Goal: Task Accomplishment & Management: Manage account settings

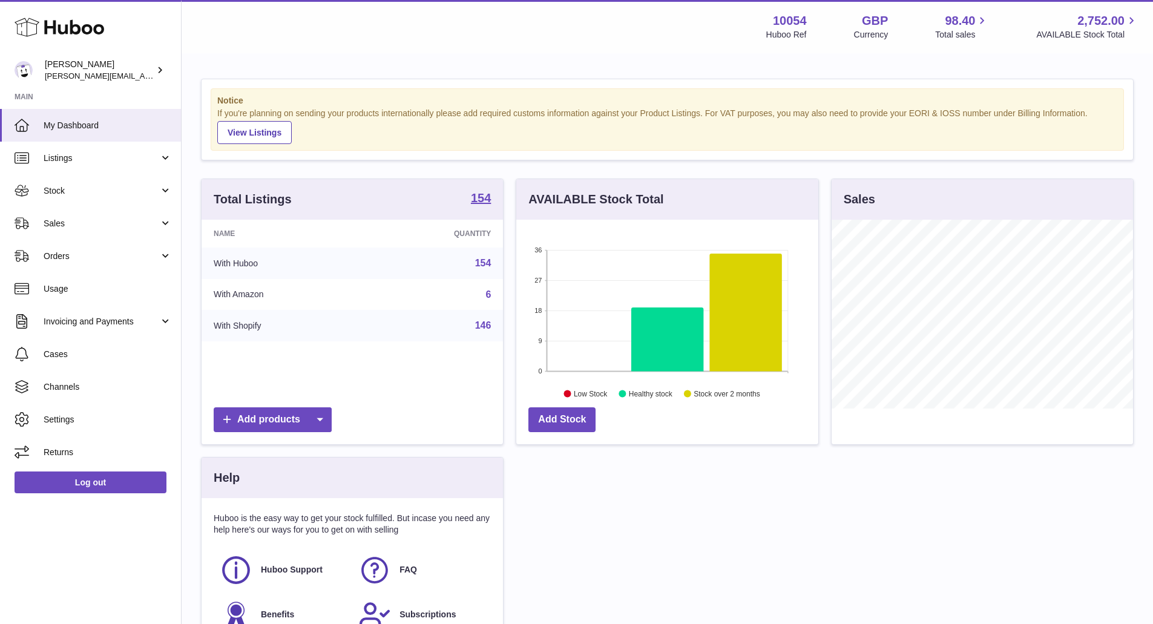
scroll to position [189, 302]
click at [95, 223] on span "Sales" at bounding box center [102, 224] width 116 height 12
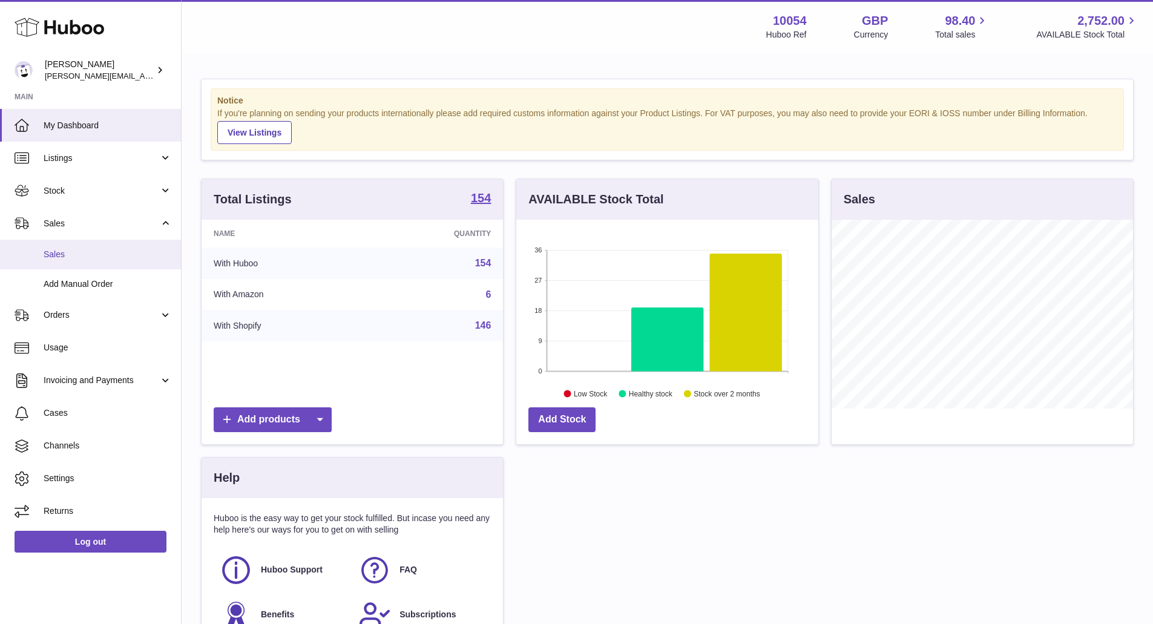
click at [91, 256] on span "Sales" at bounding box center [108, 255] width 128 height 12
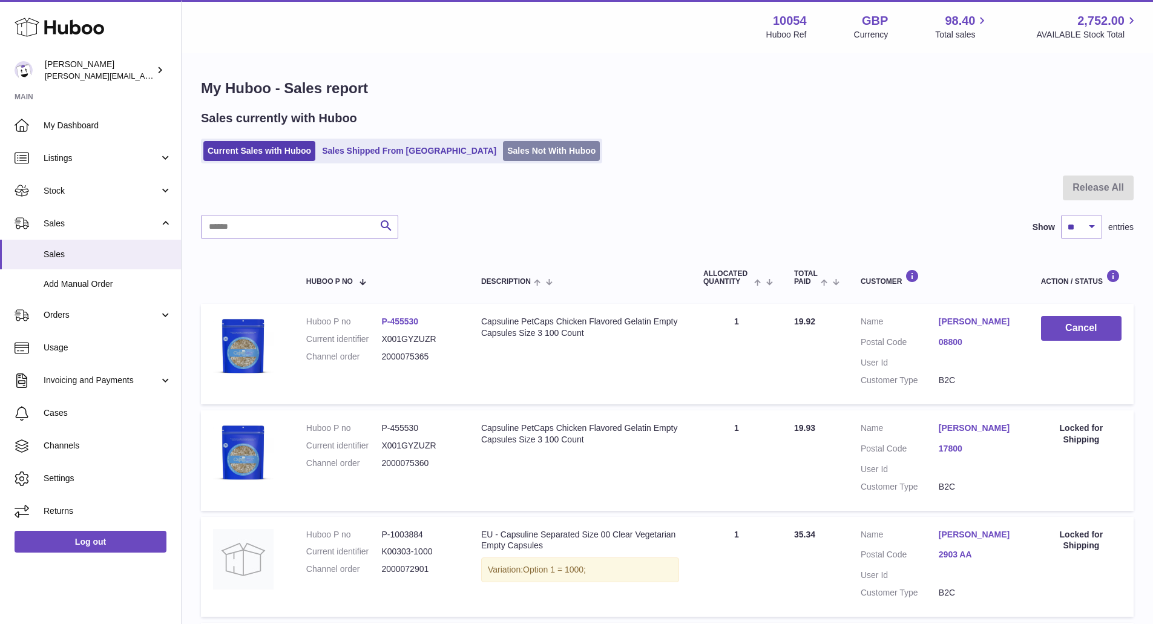
click at [517, 146] on link "Sales Not With Huboo" at bounding box center [551, 151] width 97 height 20
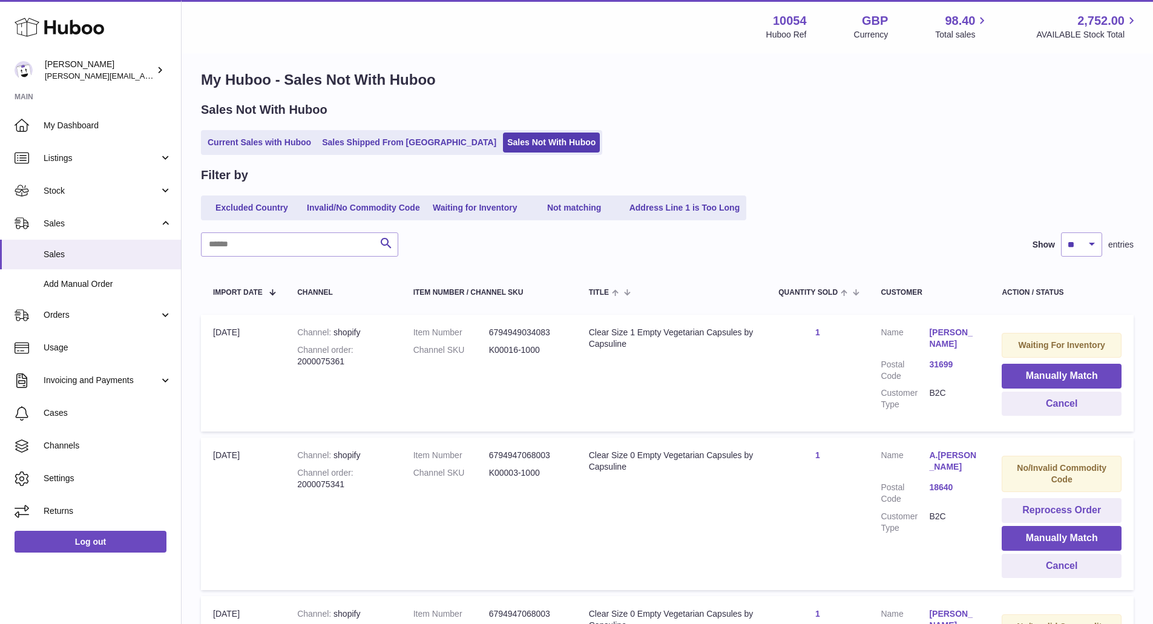
scroll to position [231, 0]
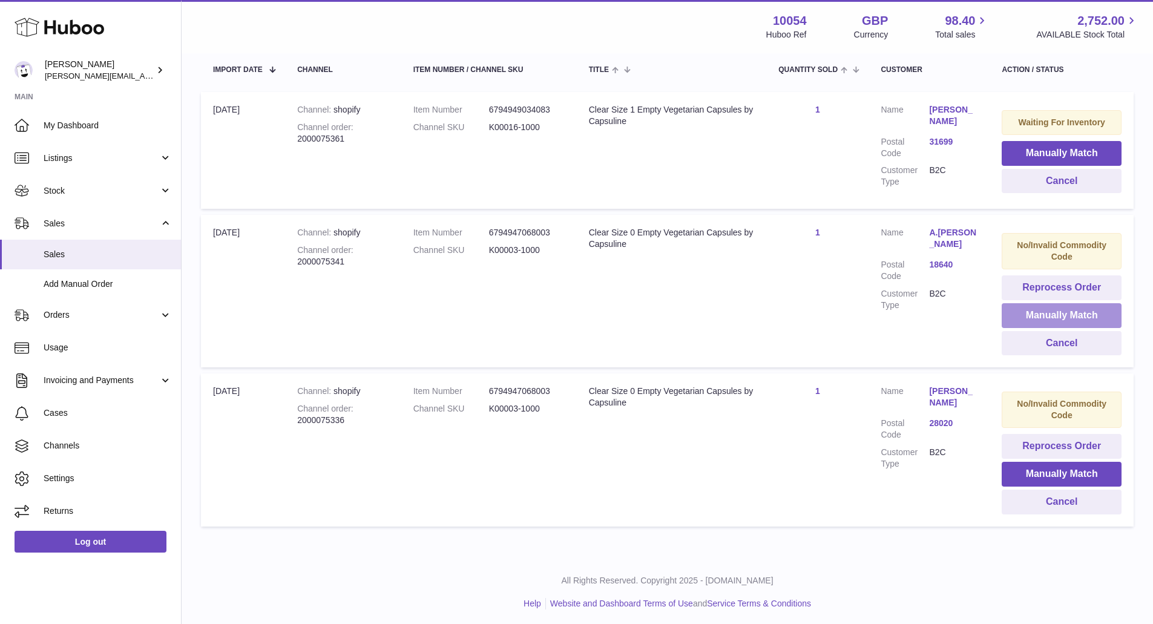
click at [1071, 306] on button "Manually Match" at bounding box center [1062, 315] width 120 height 25
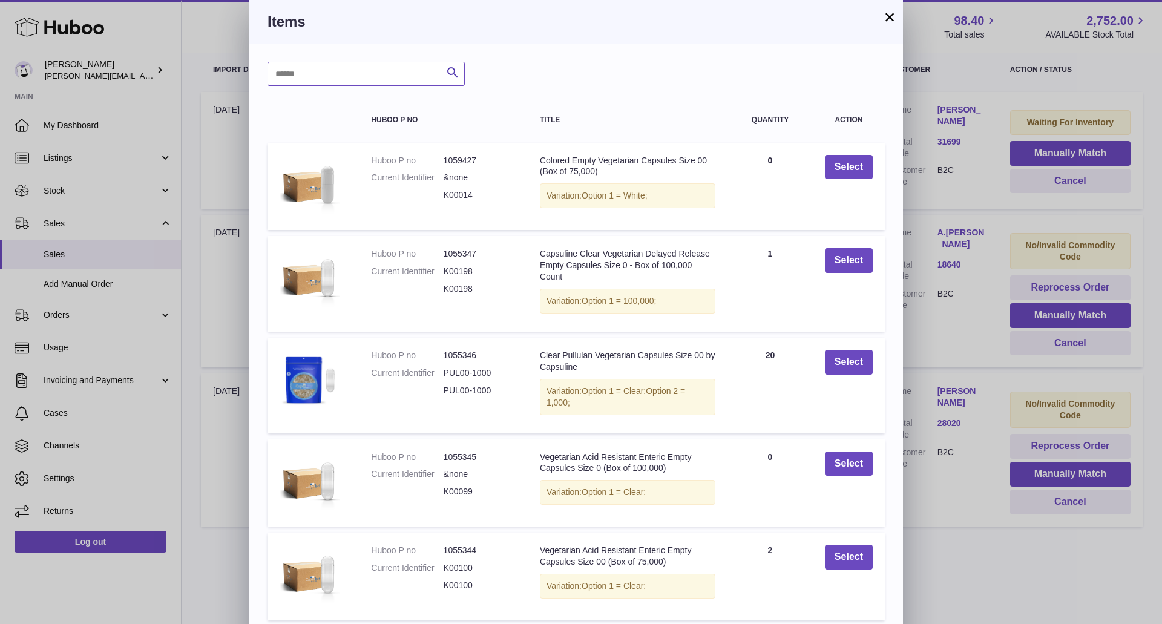
click at [341, 77] on input "text" at bounding box center [366, 74] width 197 height 24
type input "**********"
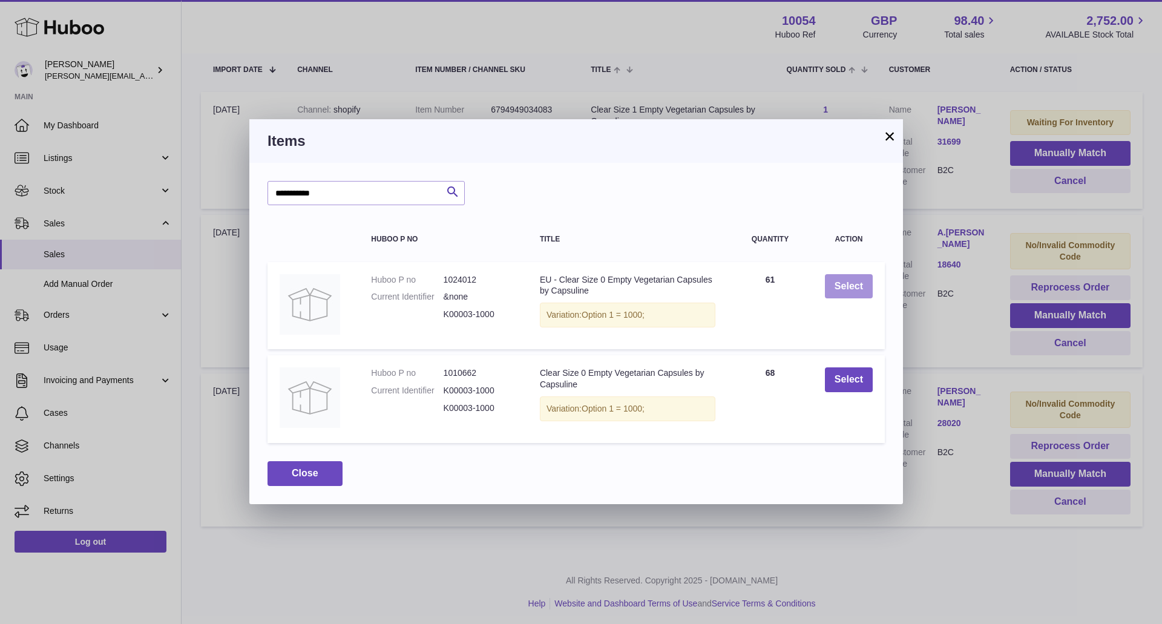
click at [870, 281] on button "Select" at bounding box center [849, 286] width 48 height 25
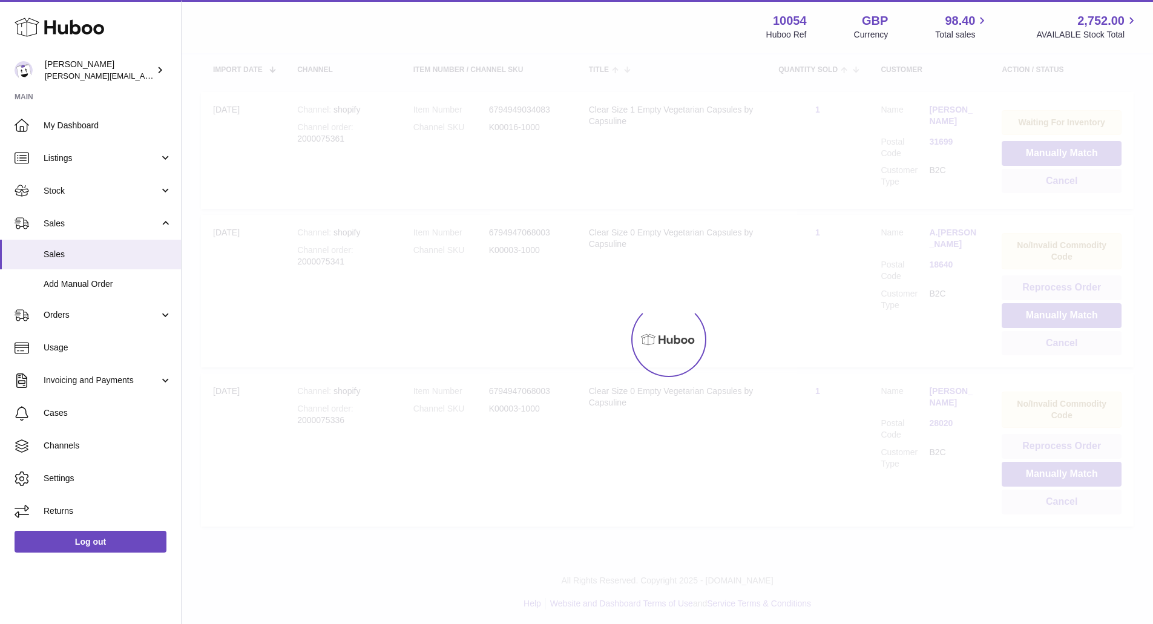
scroll to position [73, 0]
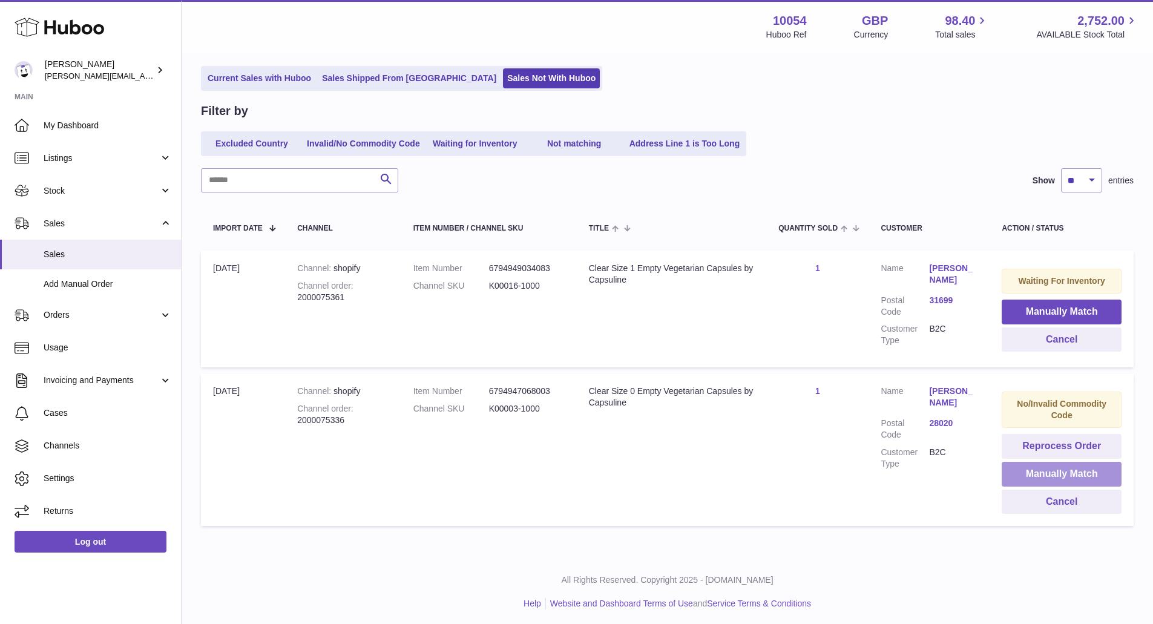
click at [1069, 479] on button "Manually Match" at bounding box center [1062, 474] width 120 height 25
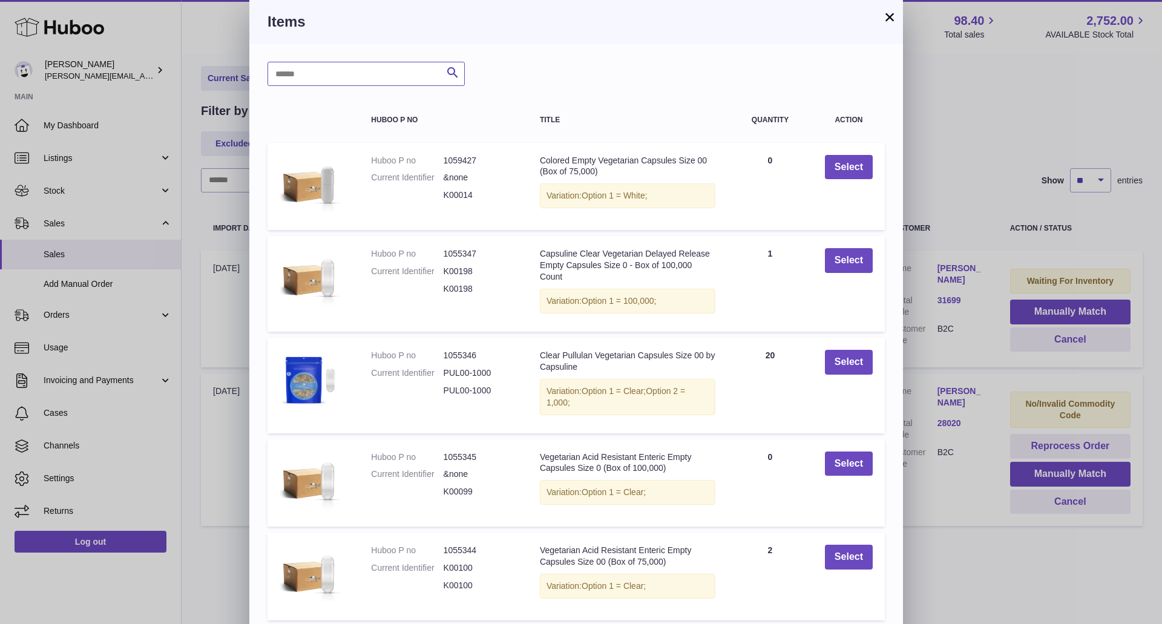
drag, startPoint x: 395, startPoint y: 73, endPoint x: 352, endPoint y: 84, distance: 44.9
click at [395, 73] on input "text" at bounding box center [366, 74] width 197 height 24
type input "**********"
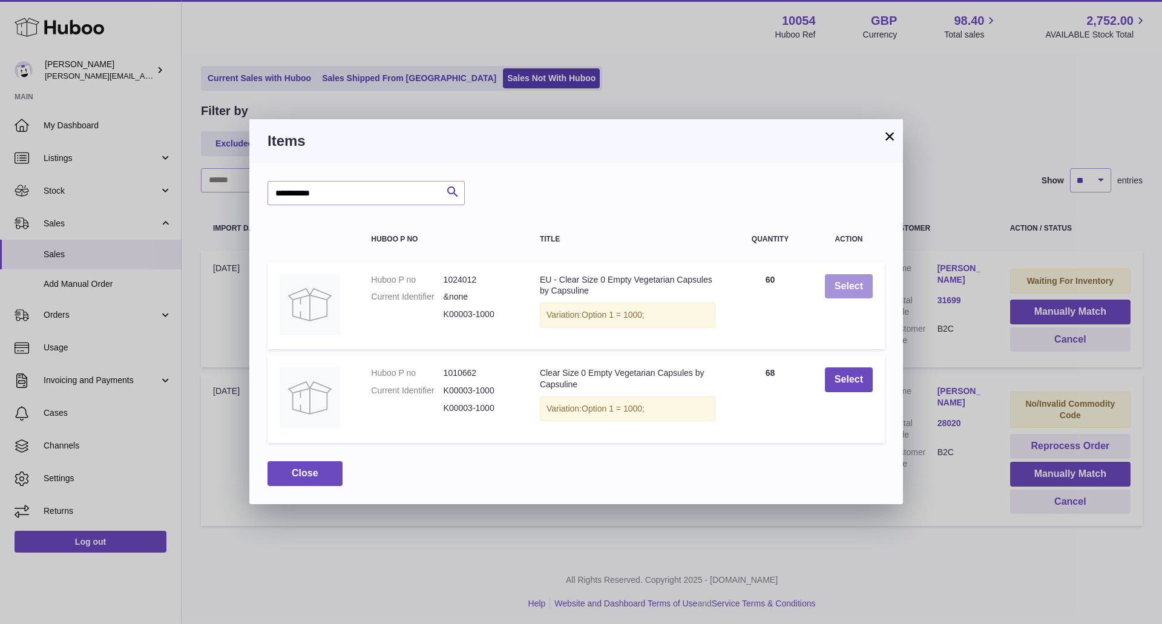
click at [857, 285] on button "Select" at bounding box center [849, 286] width 48 height 25
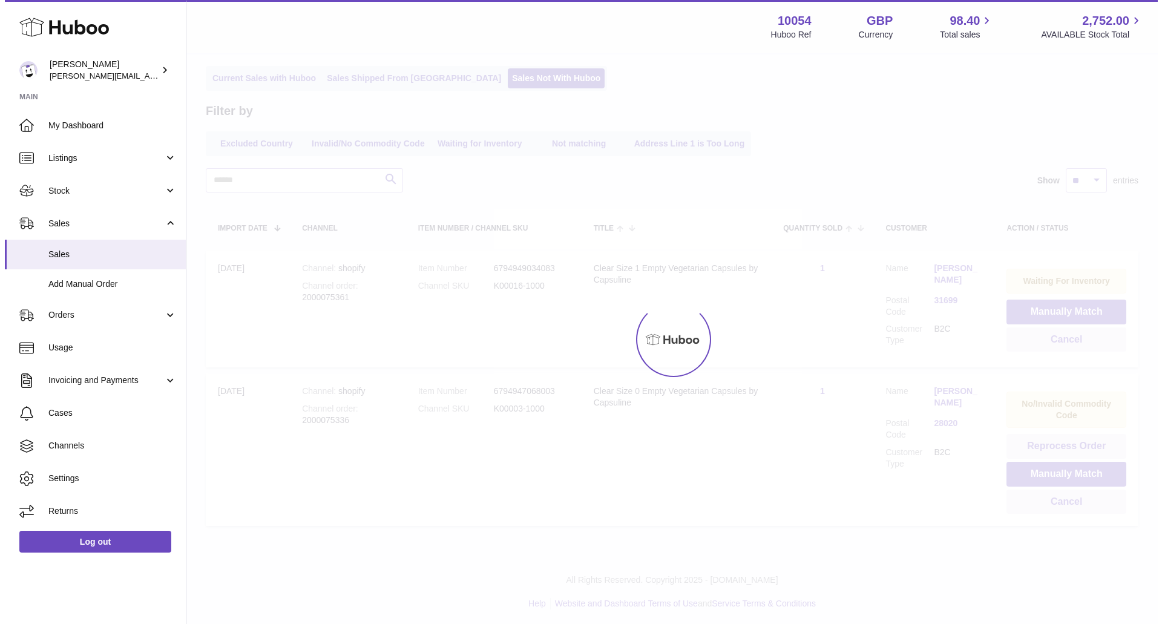
scroll to position [0, 0]
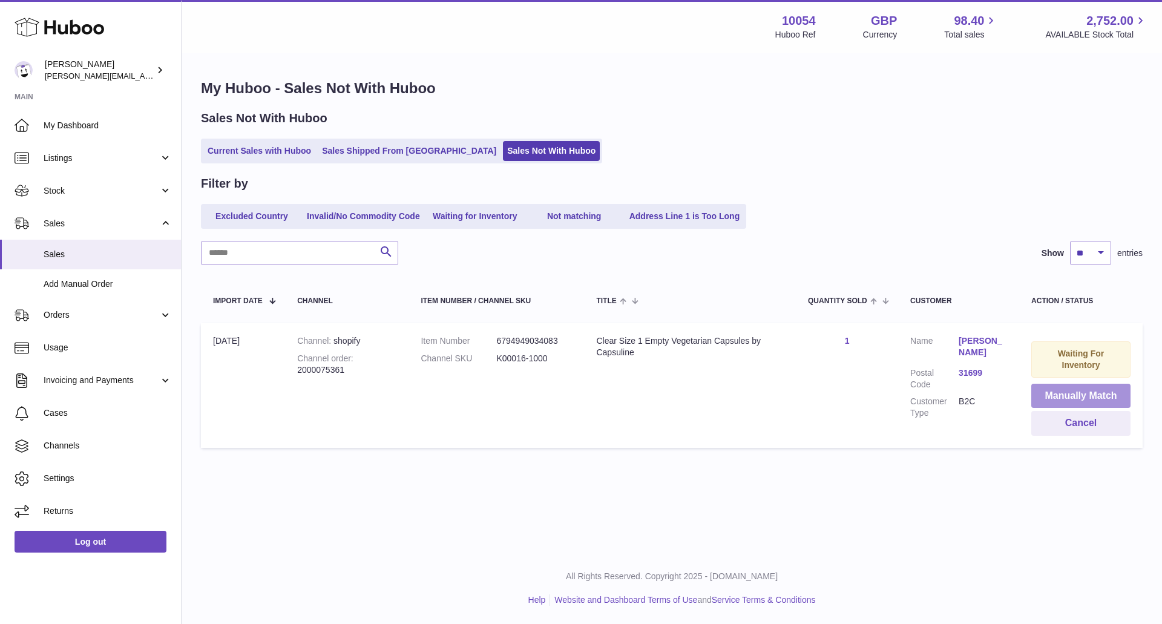
click at [1063, 391] on button "Manually Match" at bounding box center [1080, 396] width 99 height 25
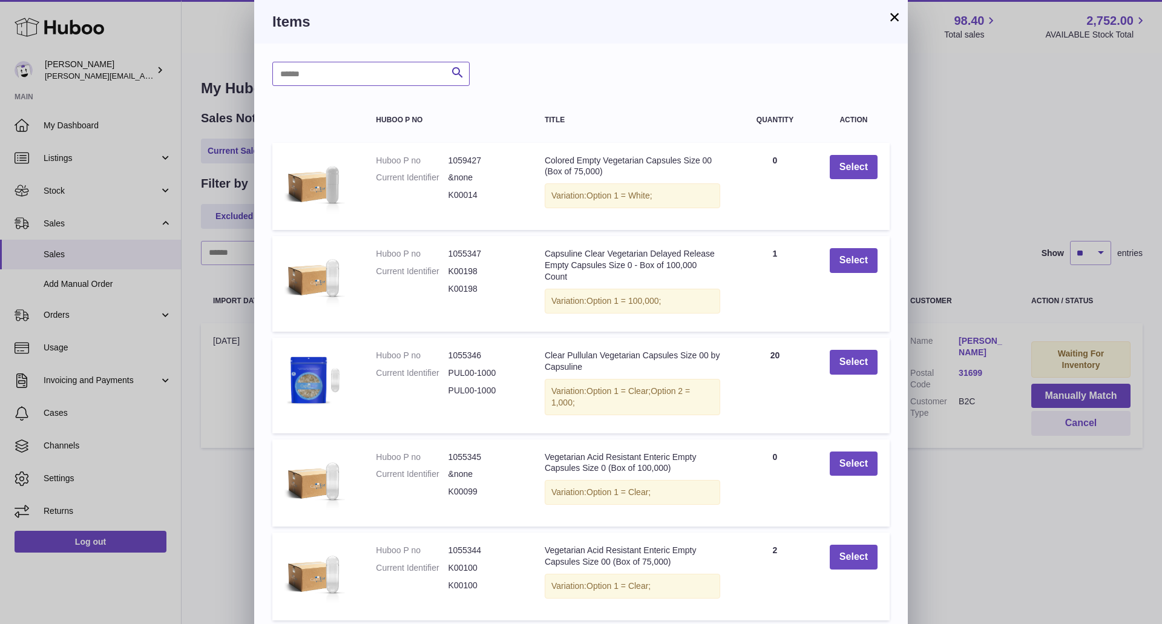
drag, startPoint x: 381, startPoint y: 77, endPoint x: 369, endPoint y: 75, distance: 12.8
click at [376, 70] on input "text" at bounding box center [370, 74] width 197 height 24
type input "**********"
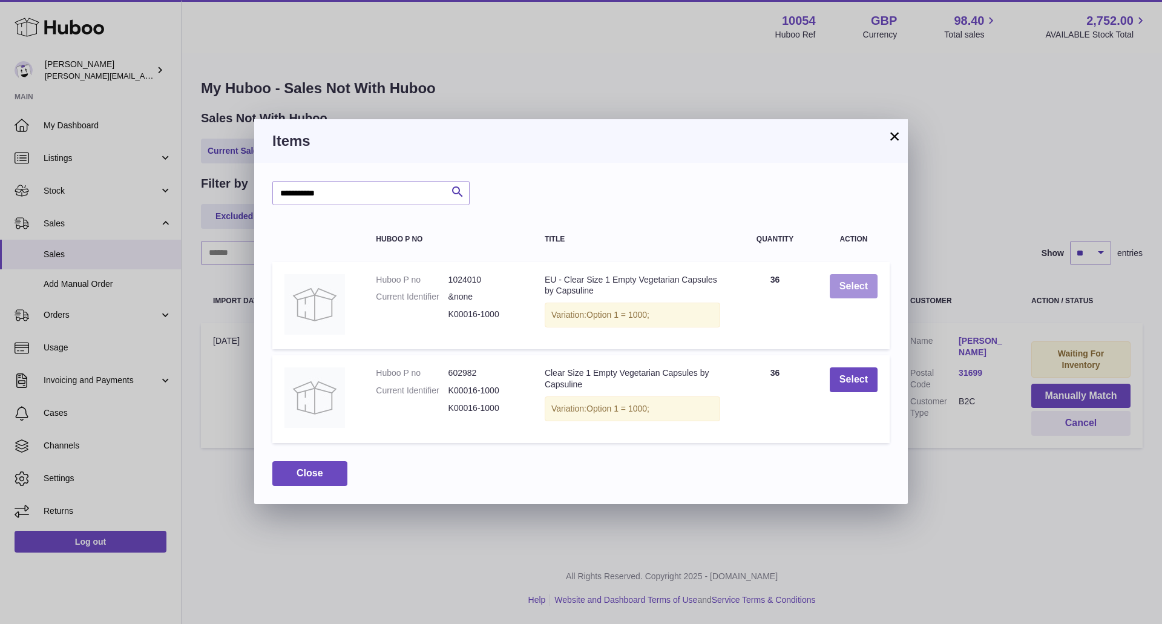
click at [851, 290] on button "Select" at bounding box center [854, 286] width 48 height 25
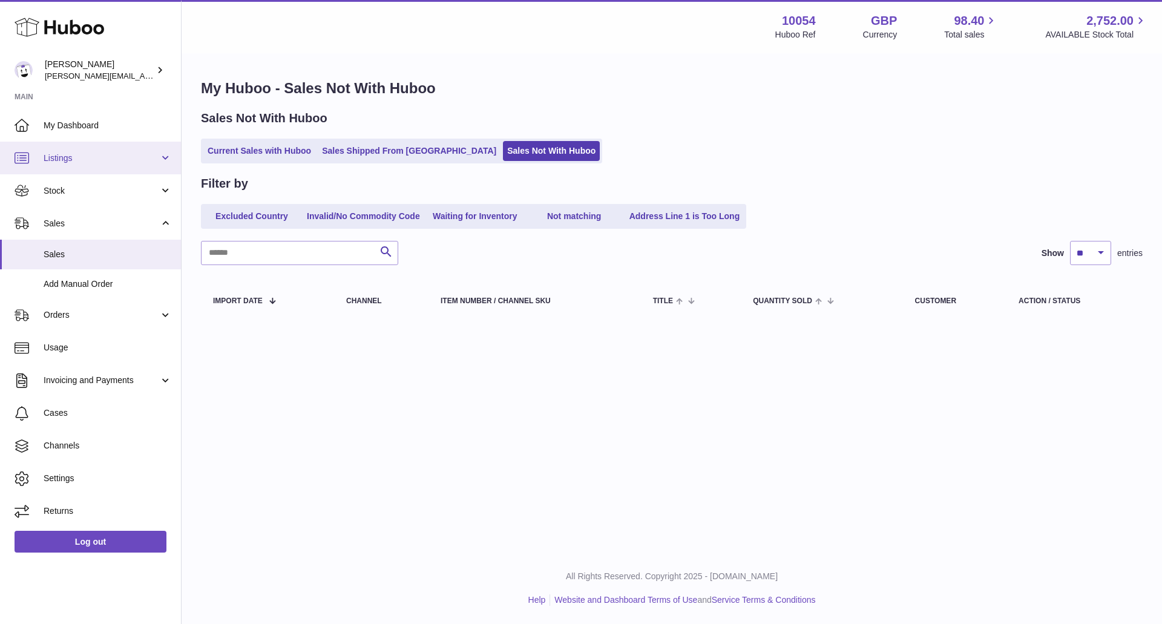
click at [122, 154] on span "Listings" at bounding box center [102, 159] width 116 height 12
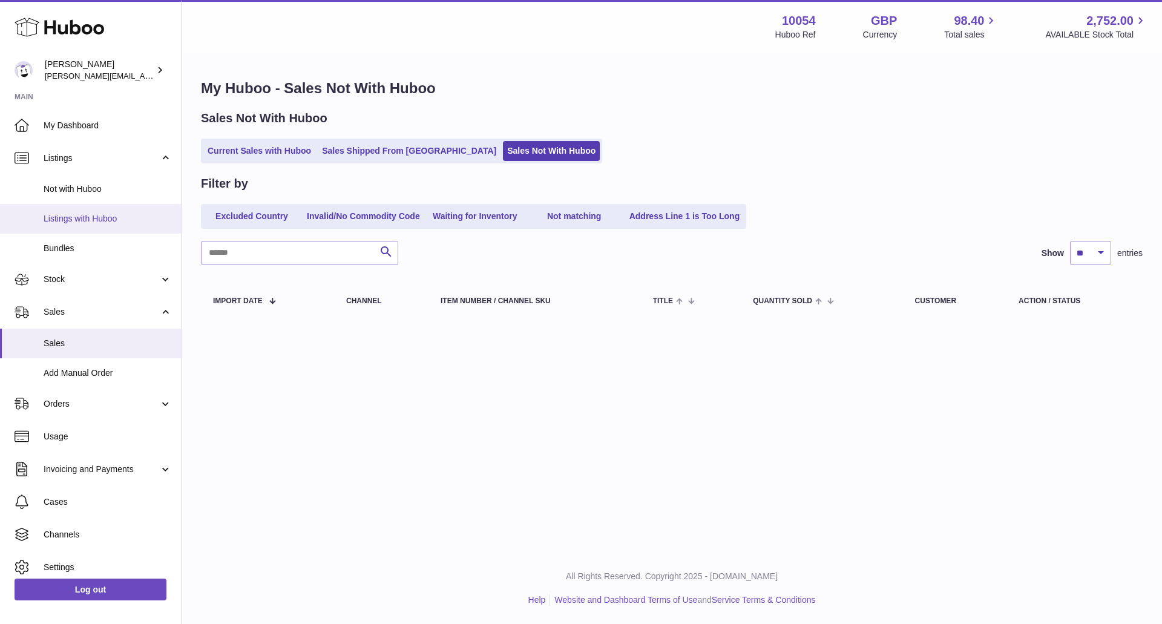
click at [90, 230] on link "Listings with Huboo" at bounding box center [90, 219] width 181 height 30
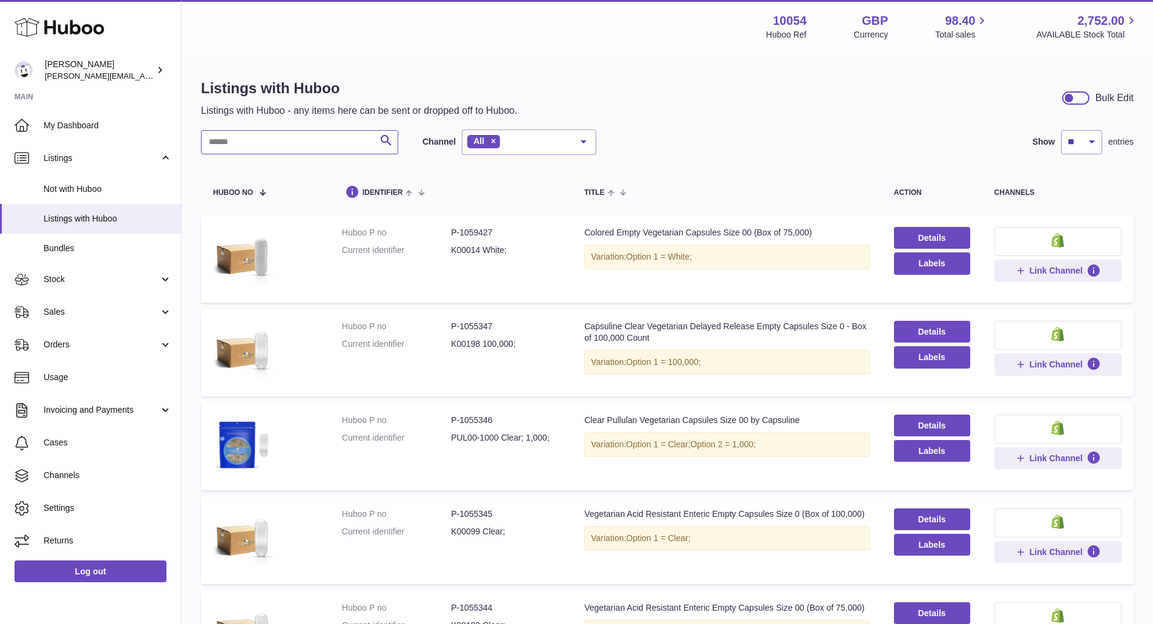
click at [277, 146] on input "text" at bounding box center [299, 142] width 197 height 24
type input "**********"
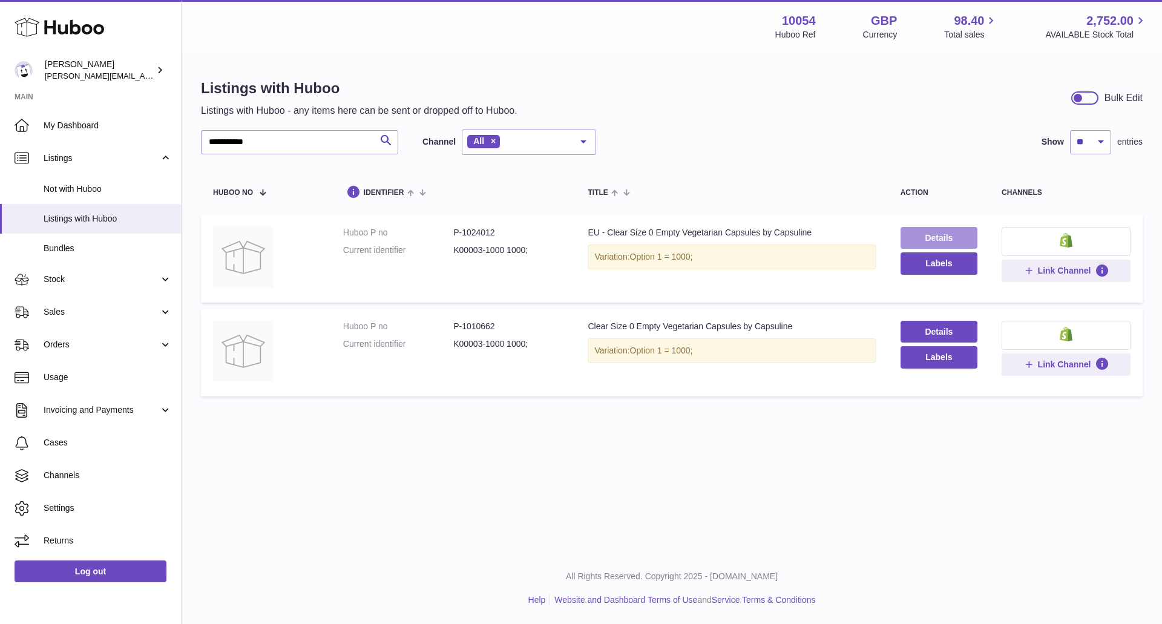
click at [936, 236] on link "Details" at bounding box center [939, 238] width 77 height 22
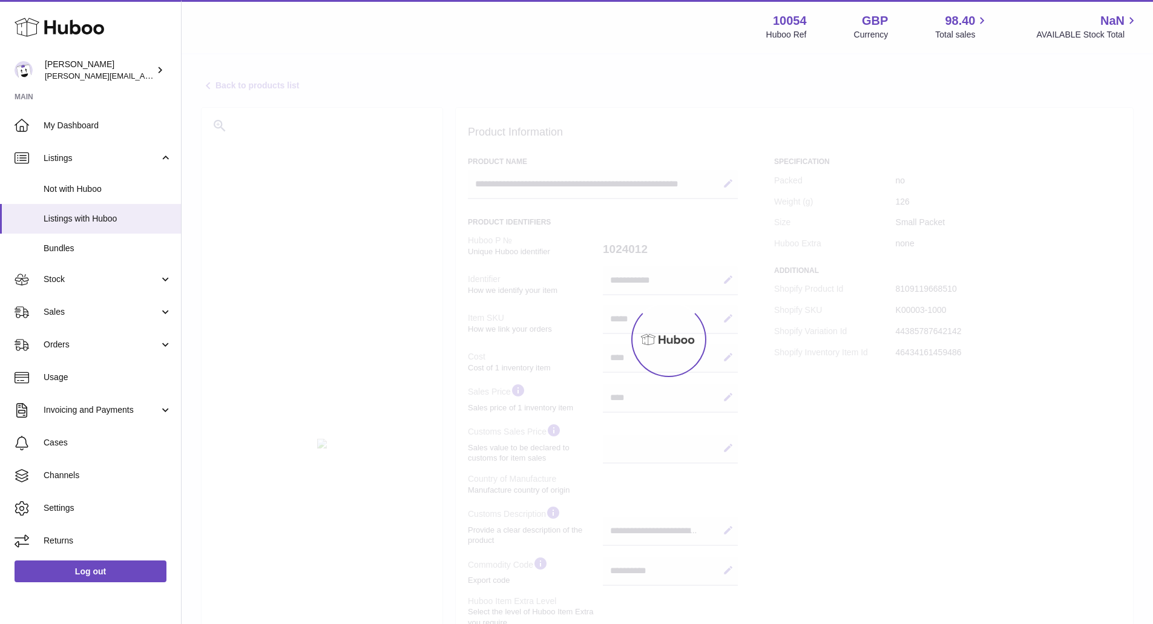
select select "**"
select select "****"
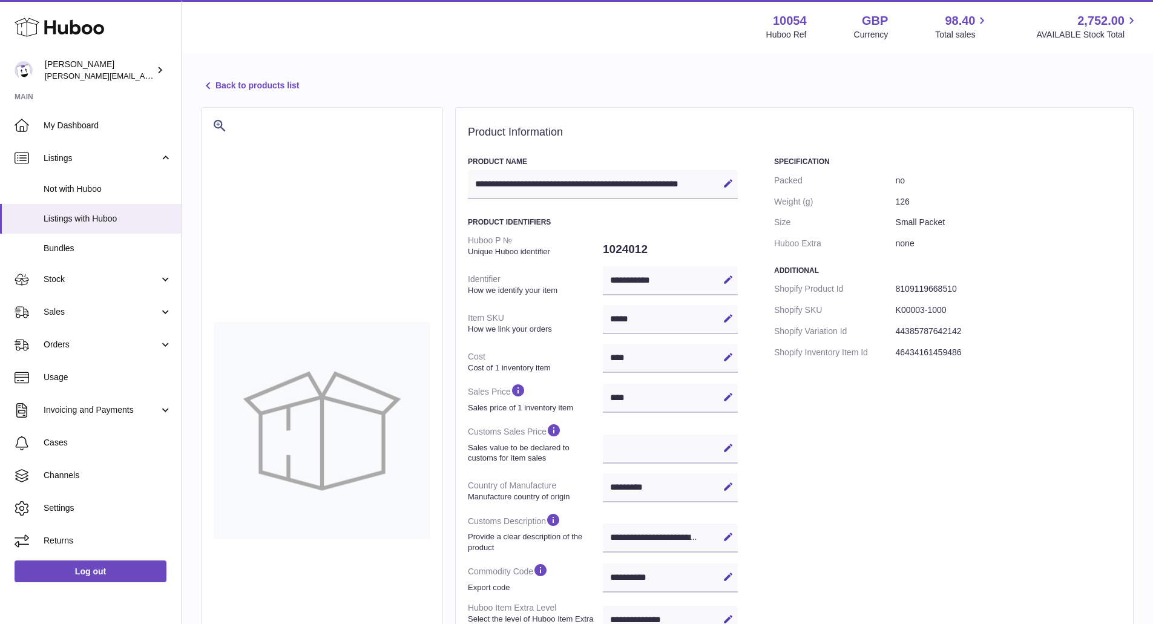
click at [268, 83] on link "Back to products list" at bounding box center [250, 86] width 98 height 15
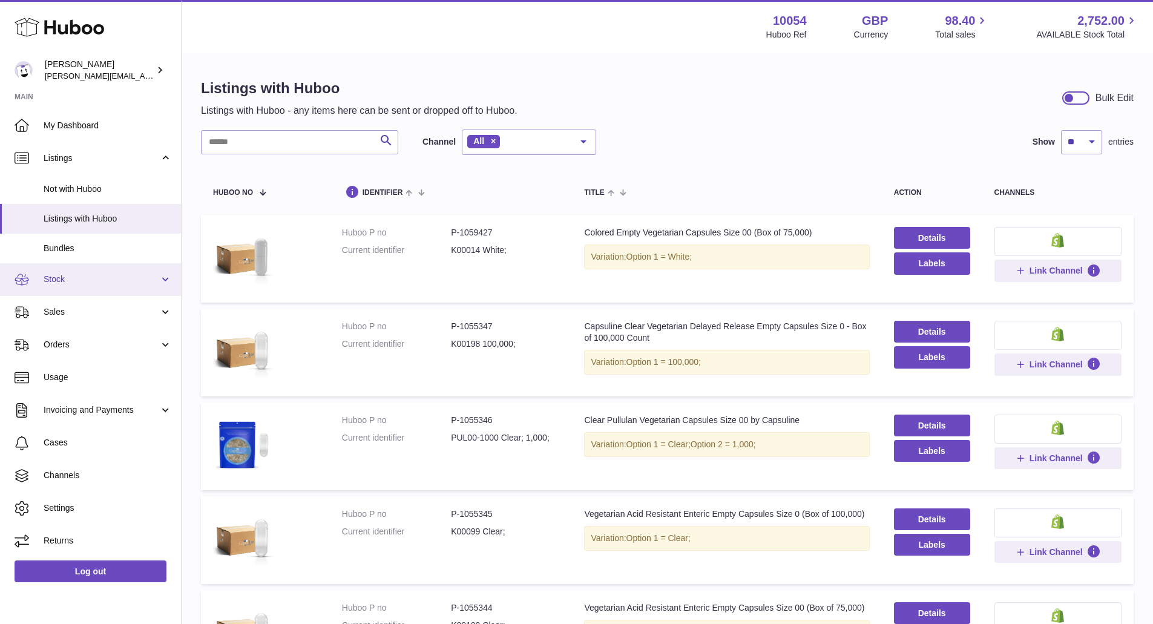
click at [58, 274] on span "Stock" at bounding box center [102, 280] width 116 height 12
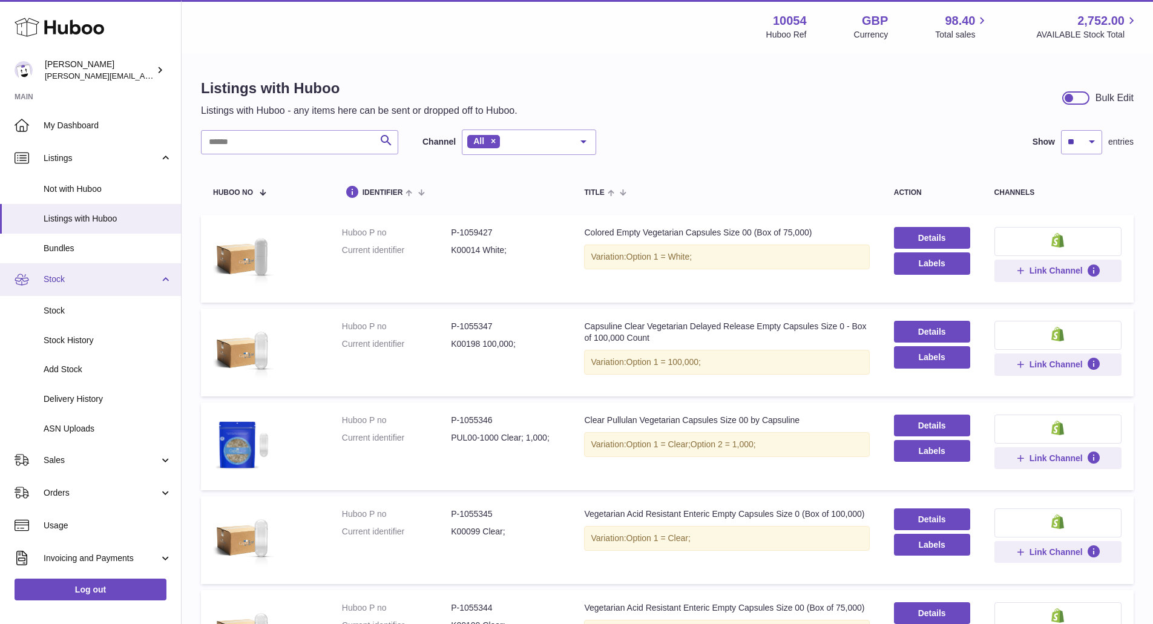
click at [119, 274] on span "Stock" at bounding box center [102, 280] width 116 height 12
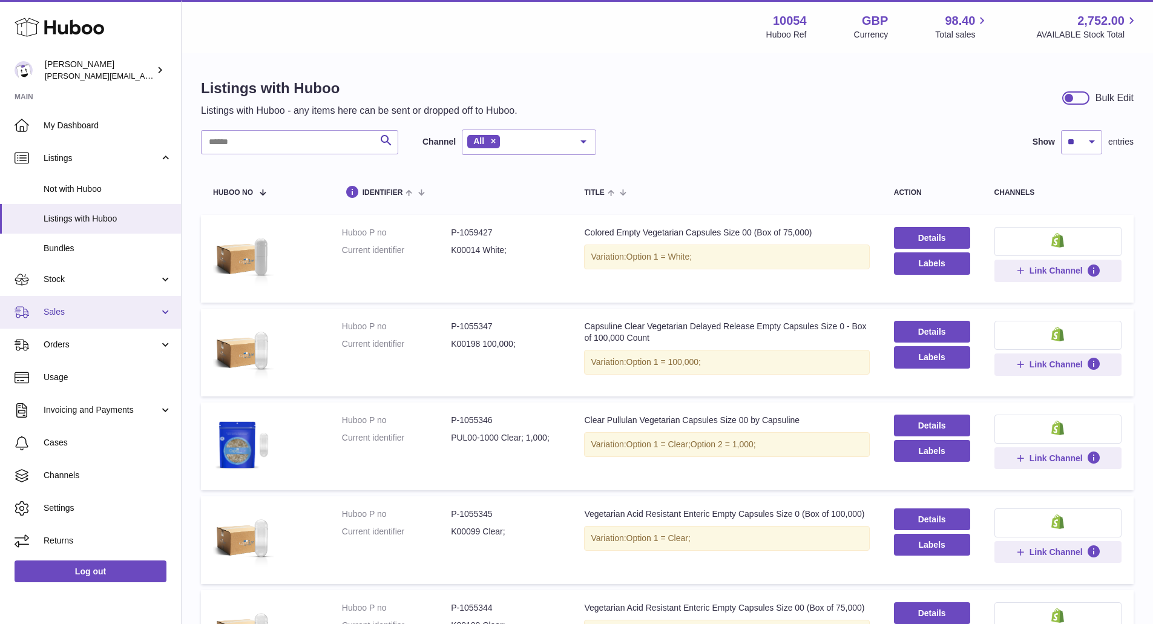
click at [117, 312] on span "Sales" at bounding box center [102, 312] width 116 height 12
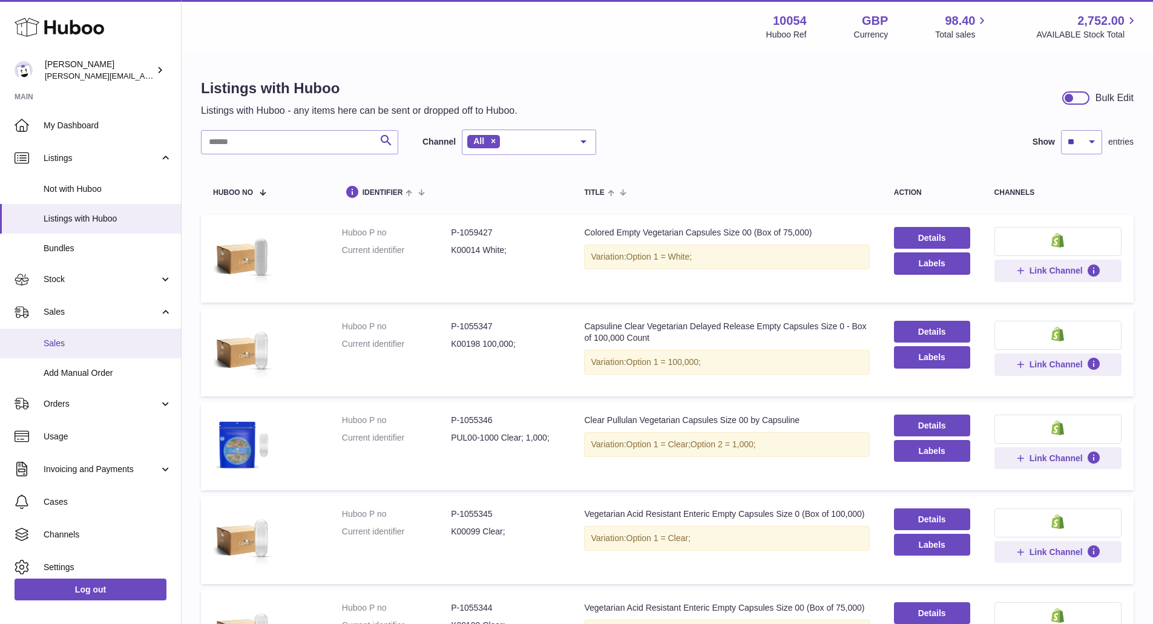
click at [113, 345] on span "Sales" at bounding box center [108, 344] width 128 height 12
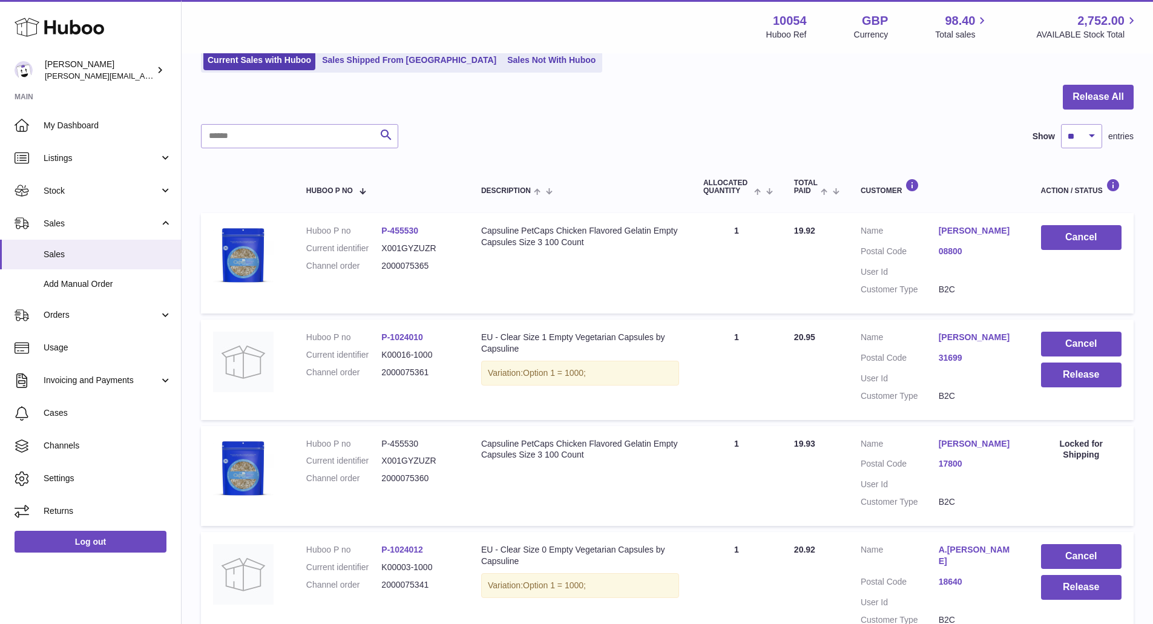
scroll to position [182, 0]
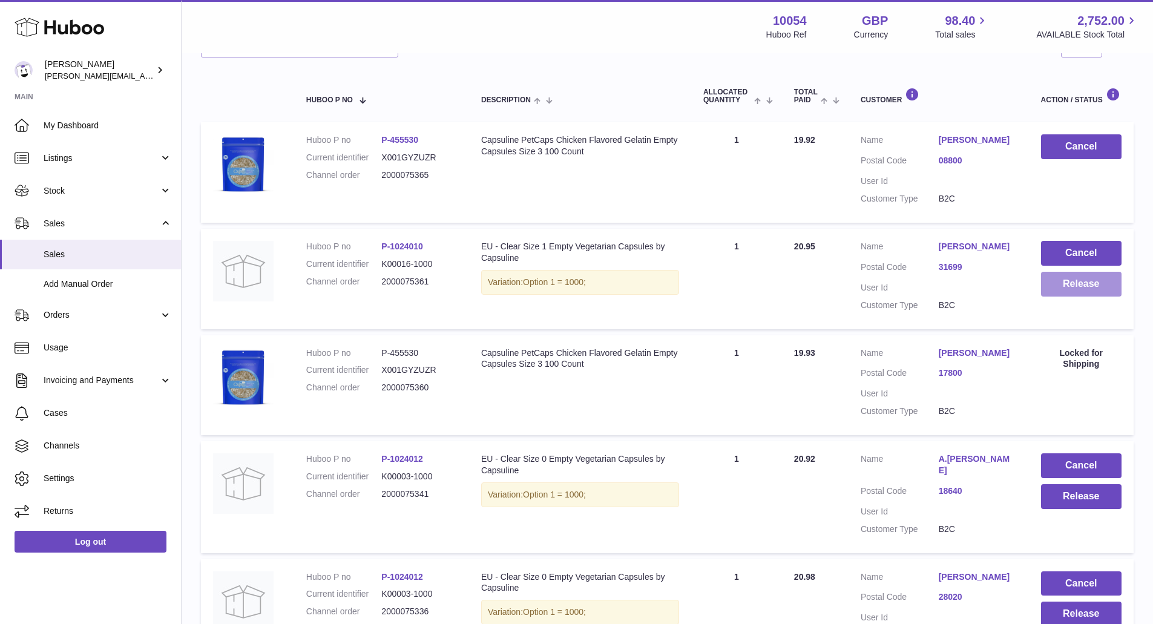
click at [1078, 297] on button "Release" at bounding box center [1081, 284] width 81 height 25
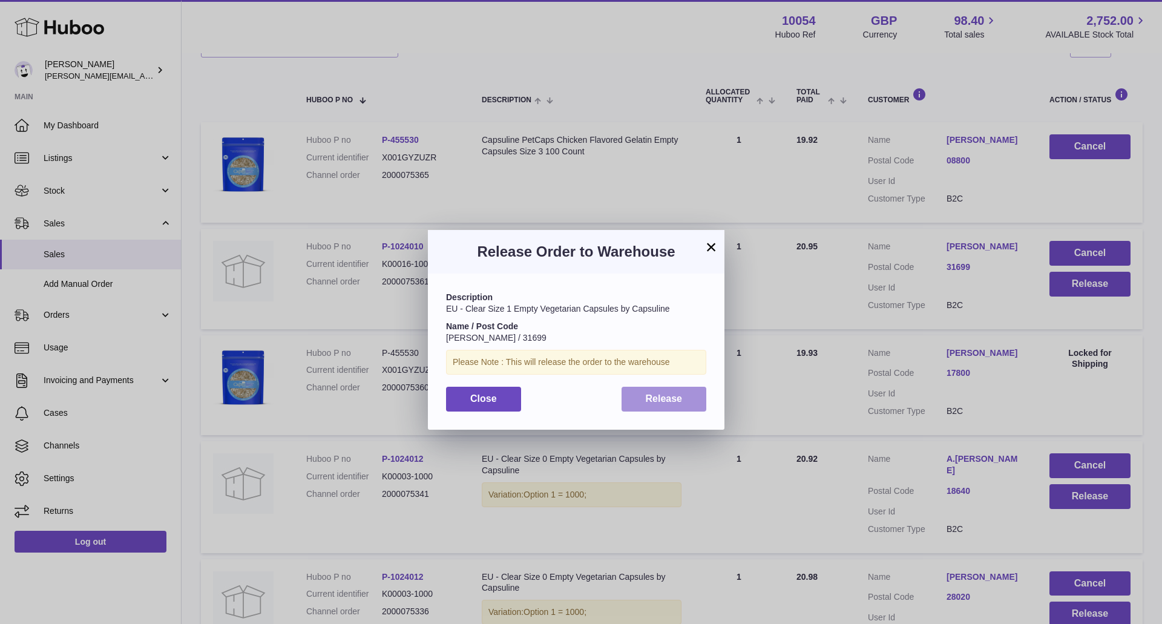
click at [662, 403] on span "Release" at bounding box center [664, 398] width 37 height 10
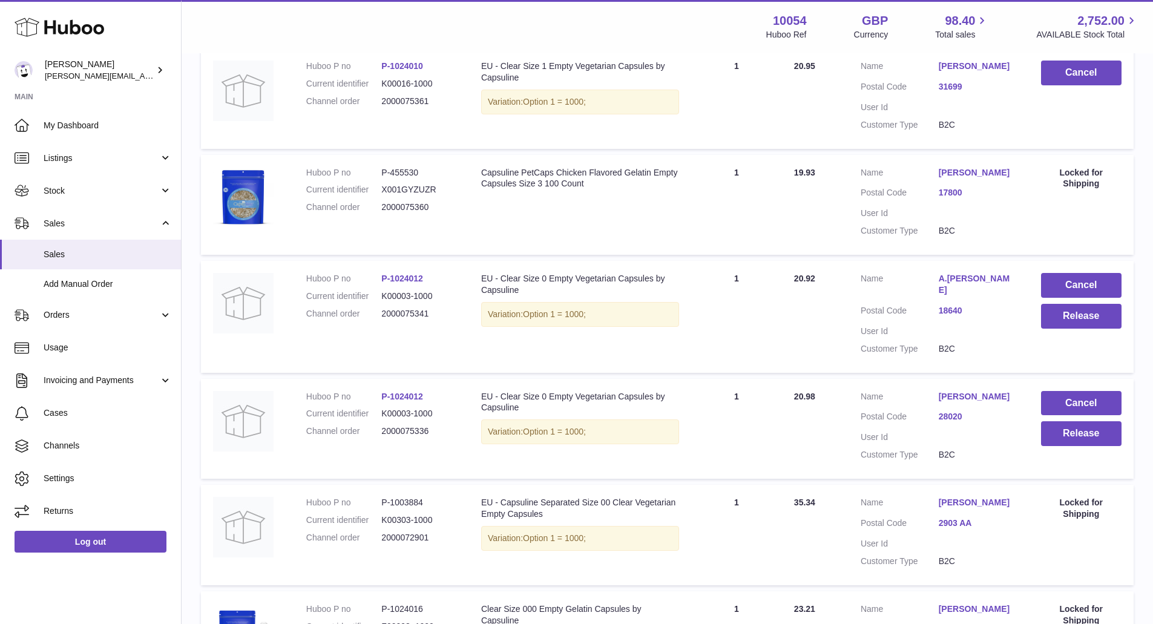
scroll to position [363, 0]
click at [1099, 327] on button "Release" at bounding box center [1081, 315] width 81 height 25
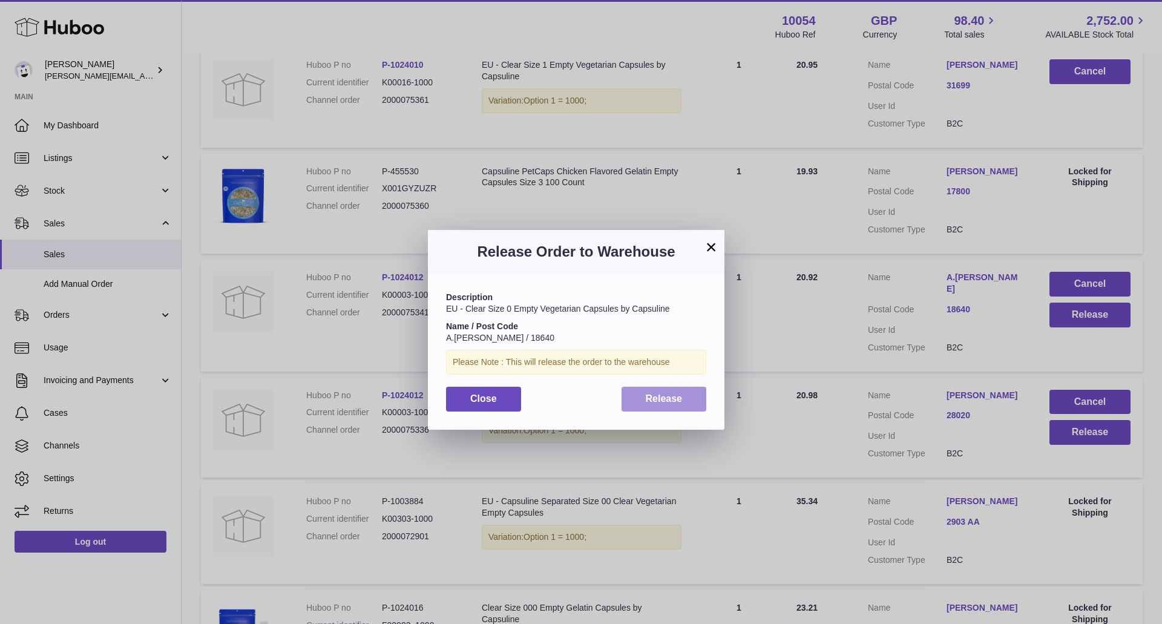
click at [678, 391] on button "Release" at bounding box center [664, 399] width 85 height 25
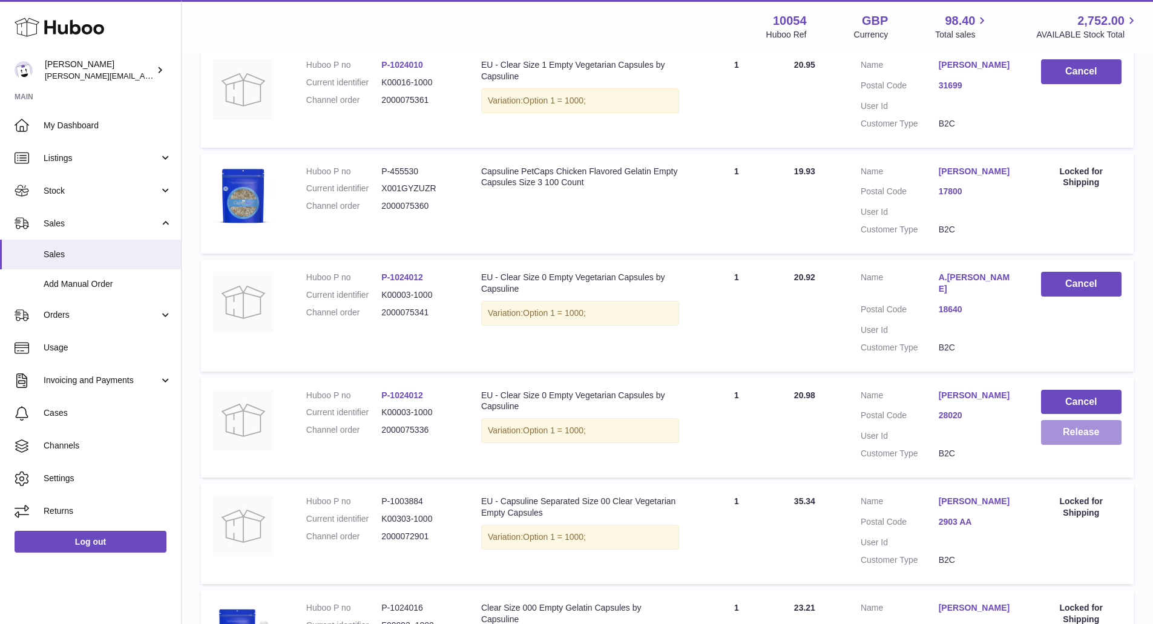
click at [1070, 439] on button "Release" at bounding box center [1081, 432] width 81 height 25
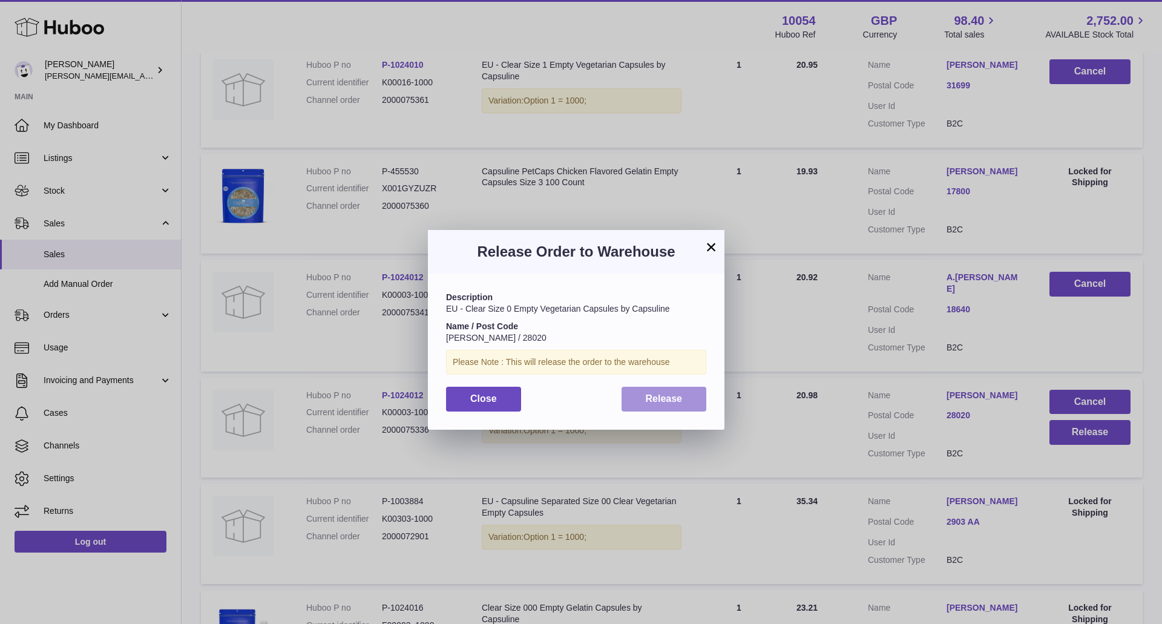
click at [670, 389] on button "Release" at bounding box center [664, 399] width 85 height 25
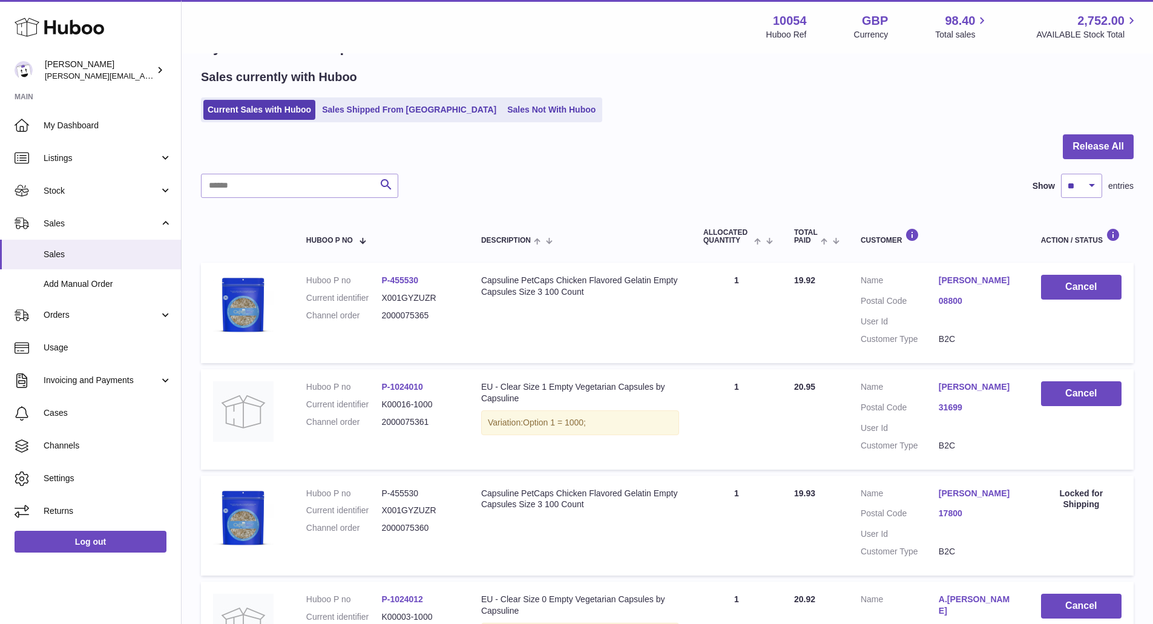
scroll to position [0, 0]
